Goal: Check status: Check status

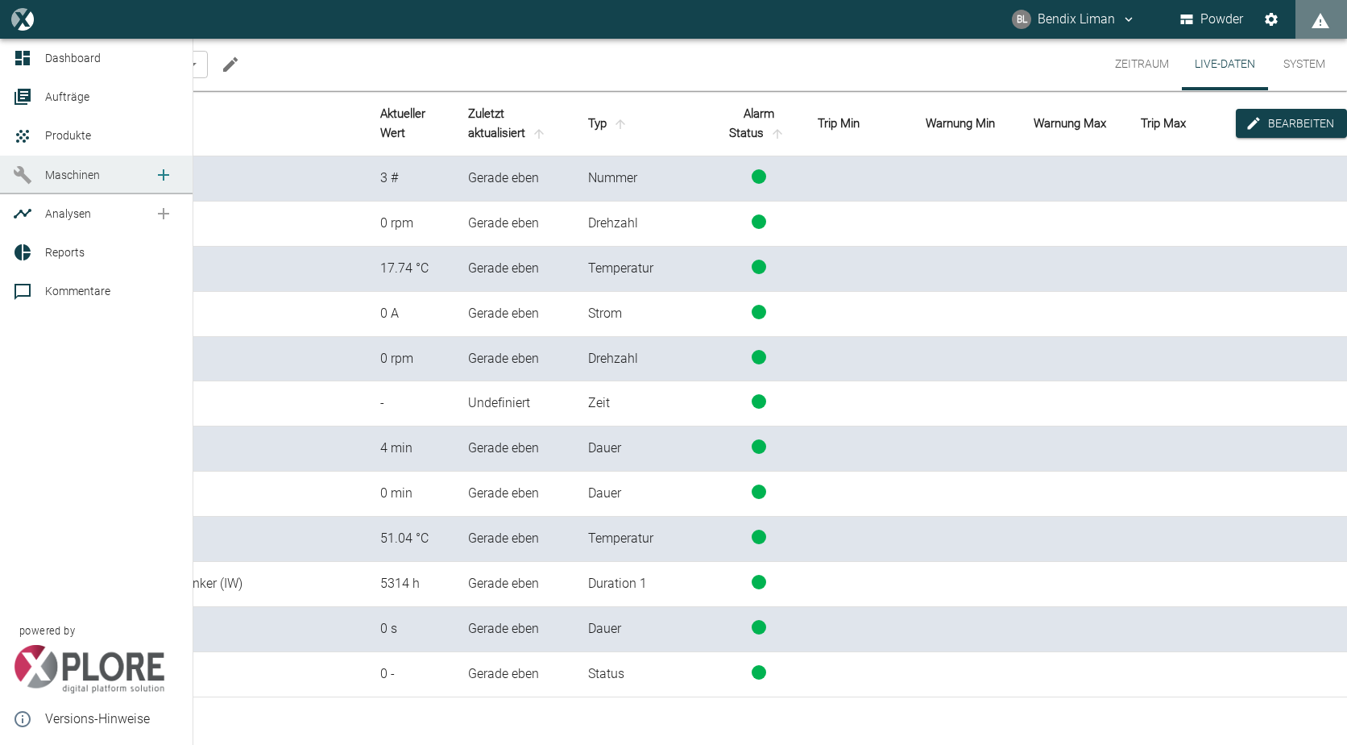
click at [11, 168] on link "Maschinen" at bounding box center [96, 175] width 193 height 39
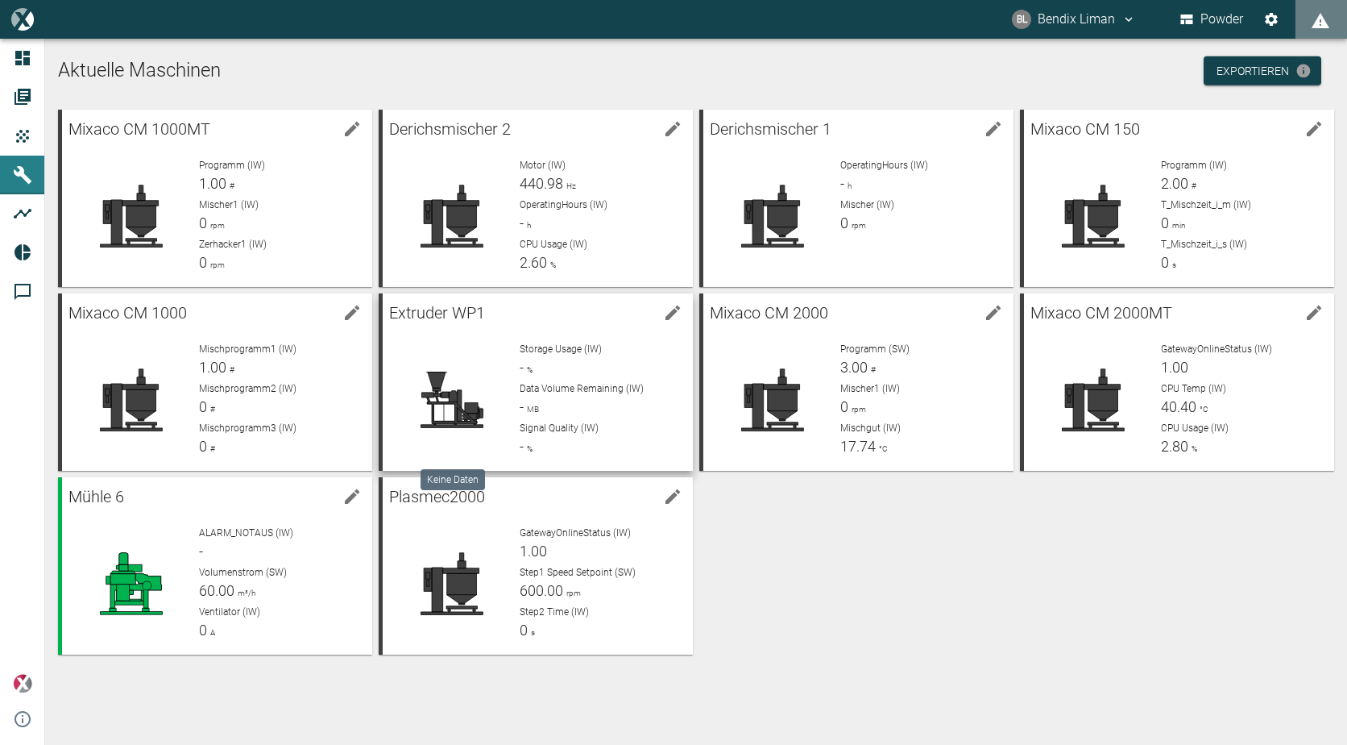
click at [450, 363] on div at bounding box center [452, 400] width 113 height 116
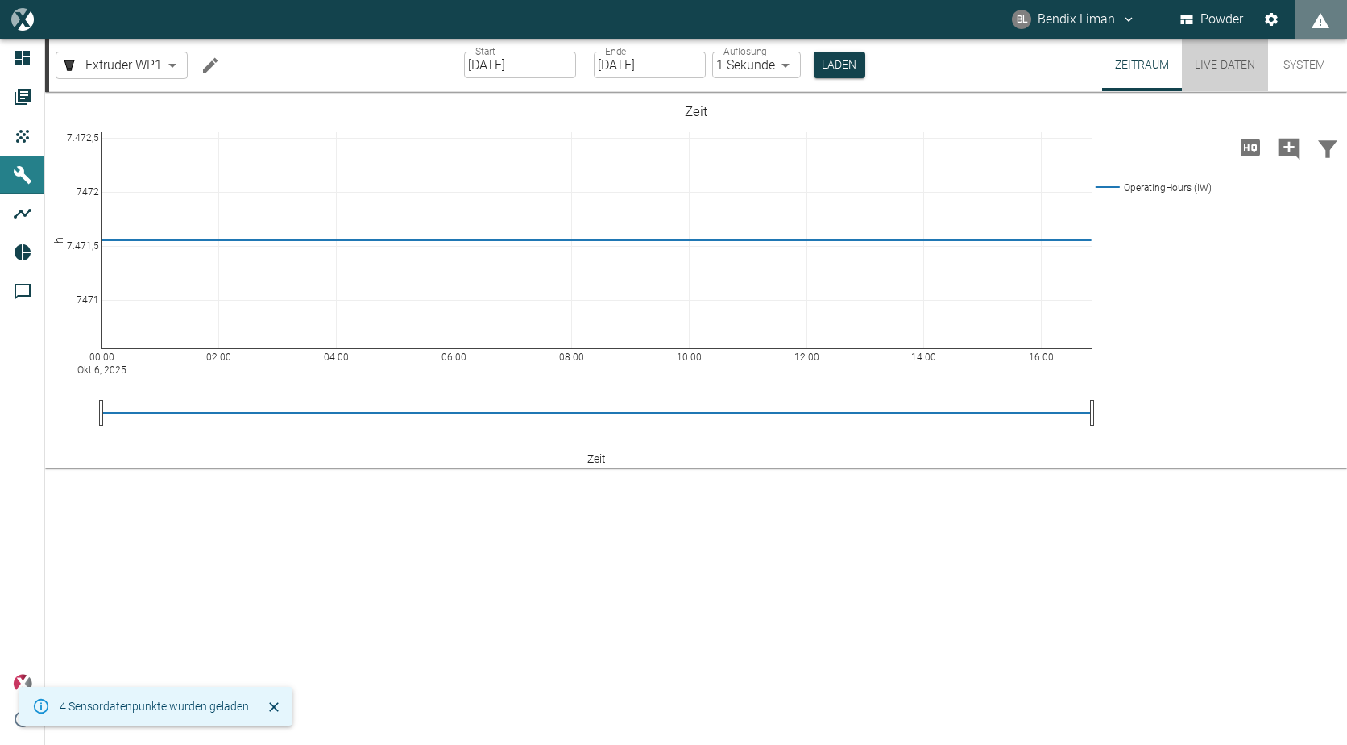
click at [1210, 56] on button "Live-Daten" at bounding box center [1225, 65] width 86 height 52
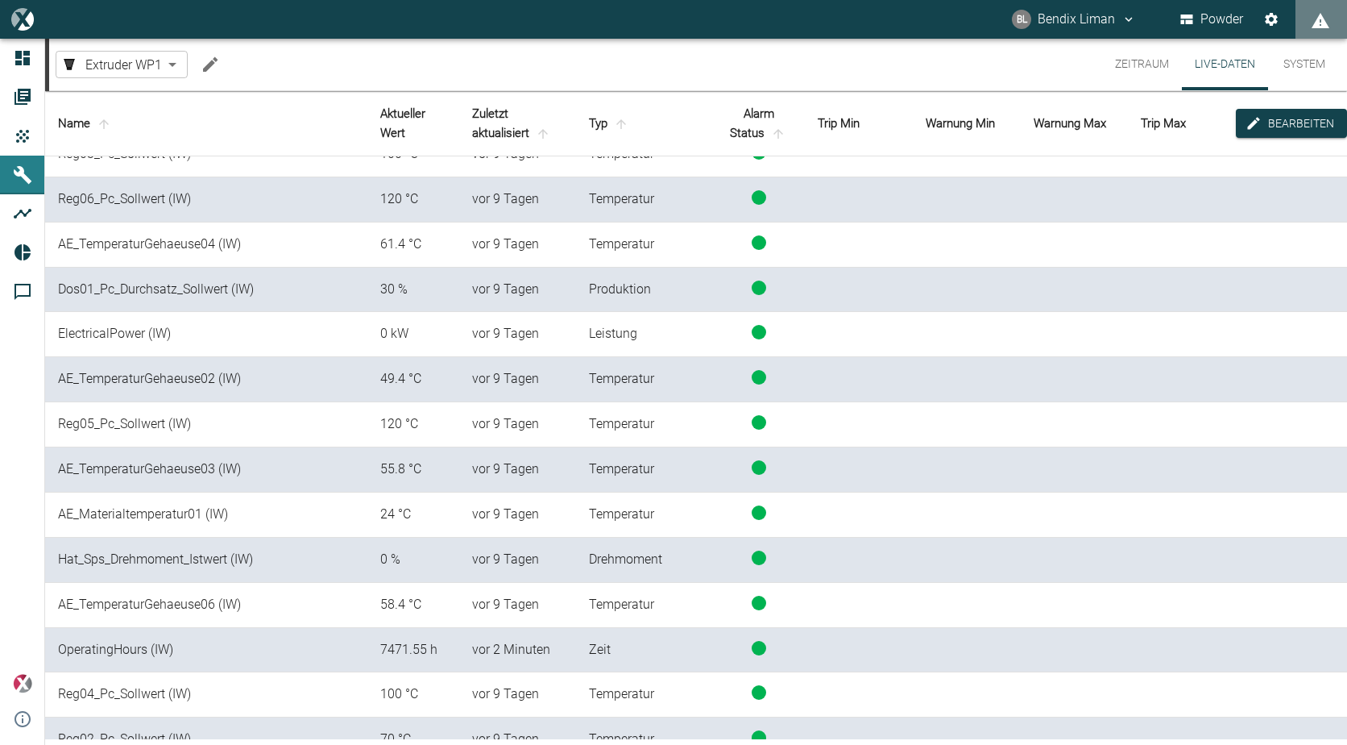
scroll to position [138, 0]
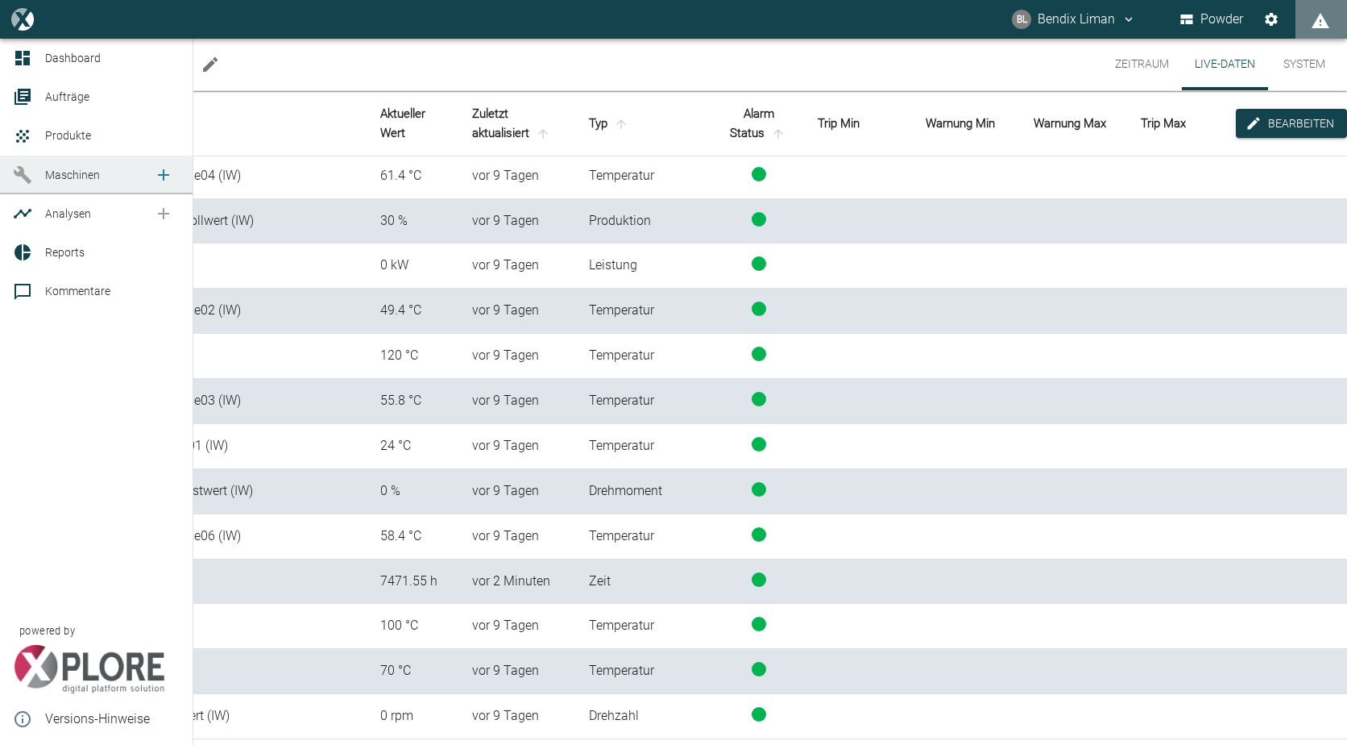
drag, startPoint x: 37, startPoint y: 164, endPoint x: 30, endPoint y: 179, distance: 16.2
click at [30, 179] on icon at bounding box center [22, 174] width 19 height 19
